Goal: Use online tool/utility: Use online tool/utility

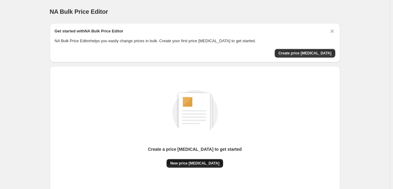
click at [200, 164] on span "New price [MEDICAL_DATA]" at bounding box center [194, 163] width 49 height 5
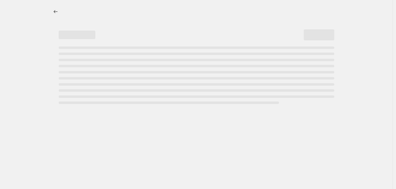
select select "percentage"
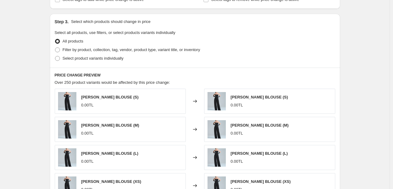
scroll to position [275, 0]
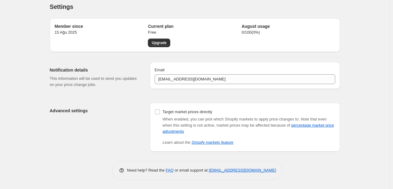
scroll to position [5, 0]
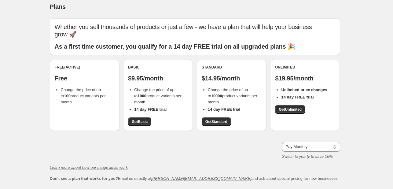
scroll to position [47, 0]
